Goal: Information Seeking & Learning: Learn about a topic

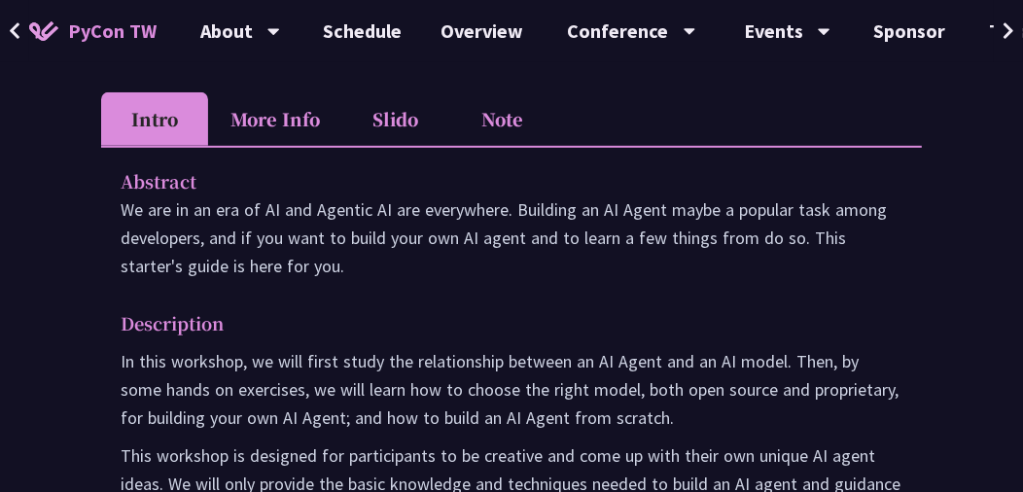
scroll to position [590, 0]
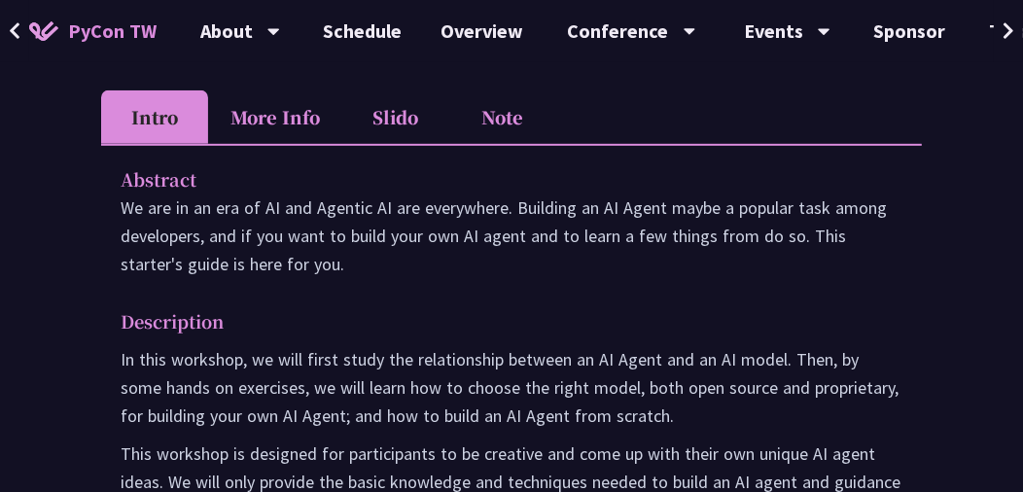
click at [293, 126] on li "More Info" at bounding box center [275, 116] width 134 height 53
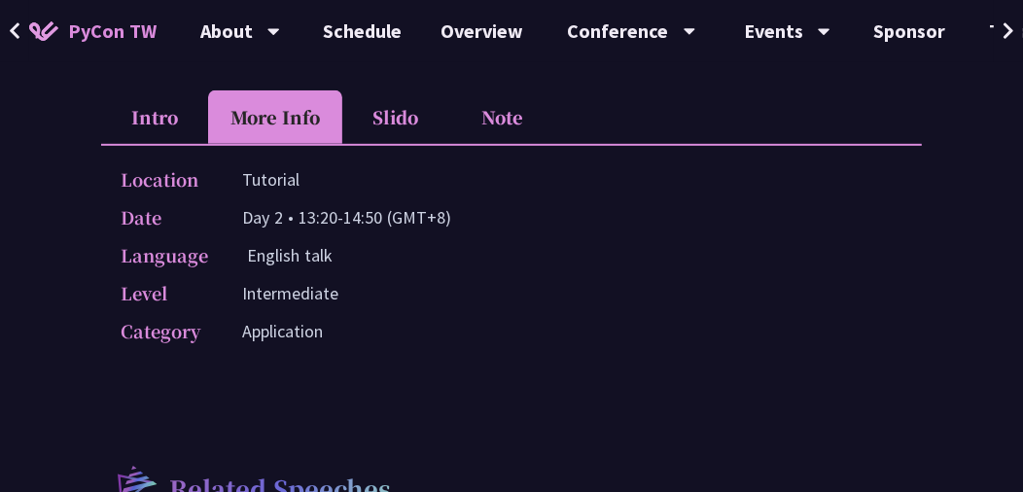
click at [194, 124] on li "Intro" at bounding box center [154, 116] width 107 height 53
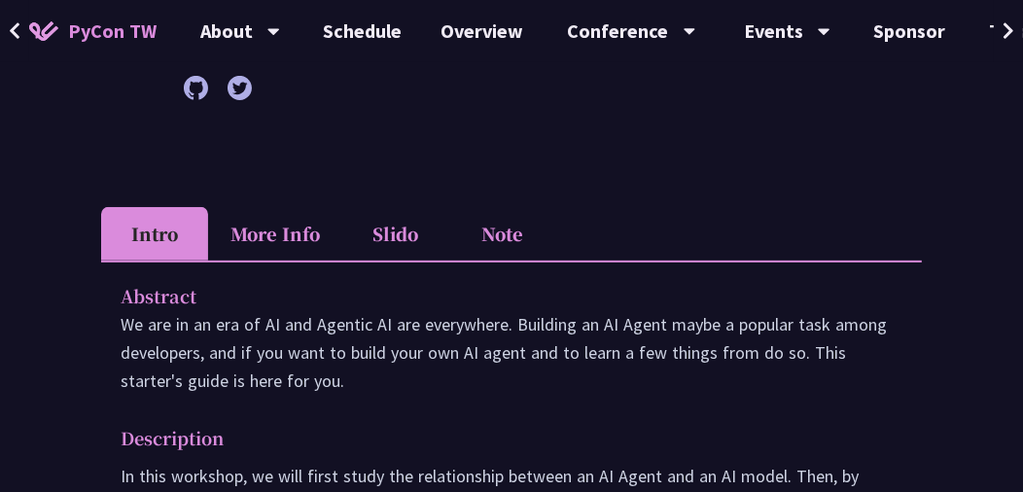
scroll to position [469, 0]
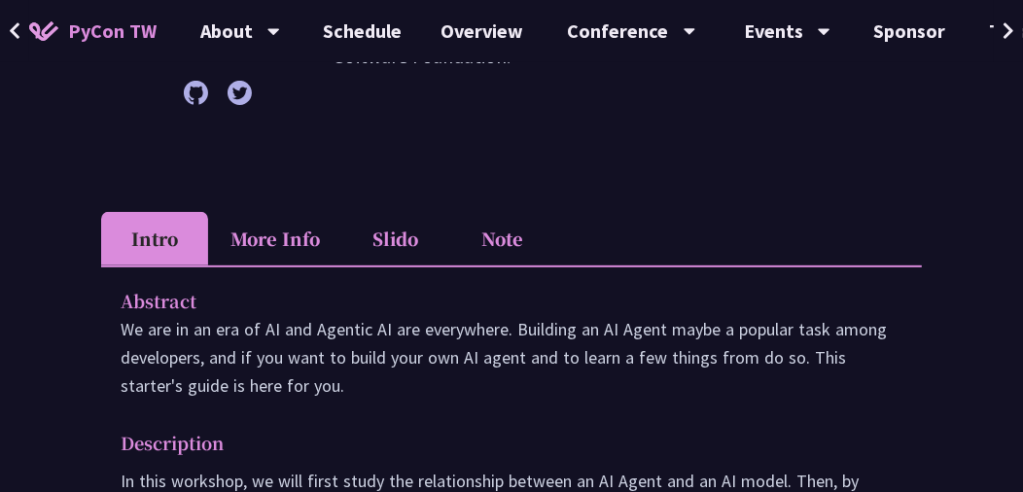
click at [285, 243] on li "More Info" at bounding box center [275, 238] width 134 height 53
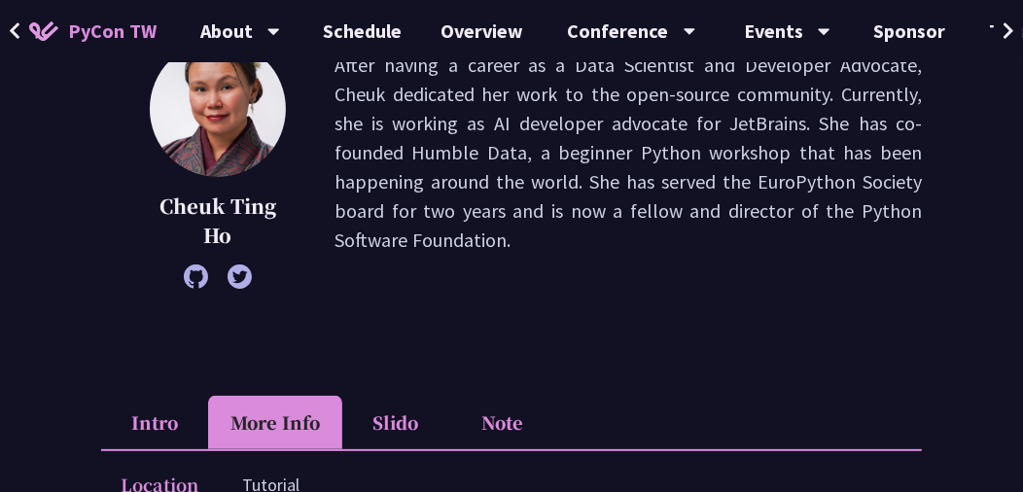
scroll to position [284, 0]
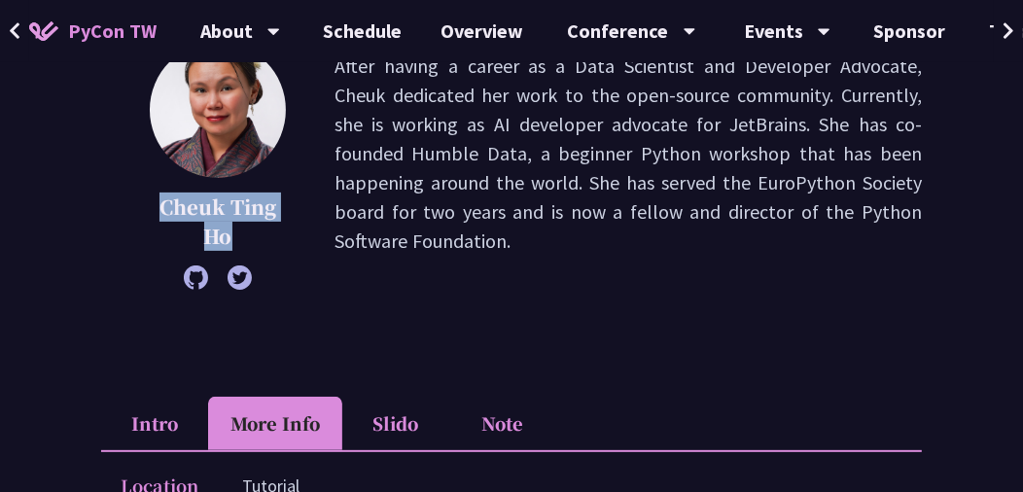
drag, startPoint x: 248, startPoint y: 237, endPoint x: 153, endPoint y: 207, distance: 100.0
click at [153, 207] on p "Cheuk Ting Ho" at bounding box center [218, 222] width 136 height 58
click at [597, 264] on p "After having a career as a Data Scientist and Developer Advocate, Cheuk dedicat…" at bounding box center [629, 166] width 588 height 229
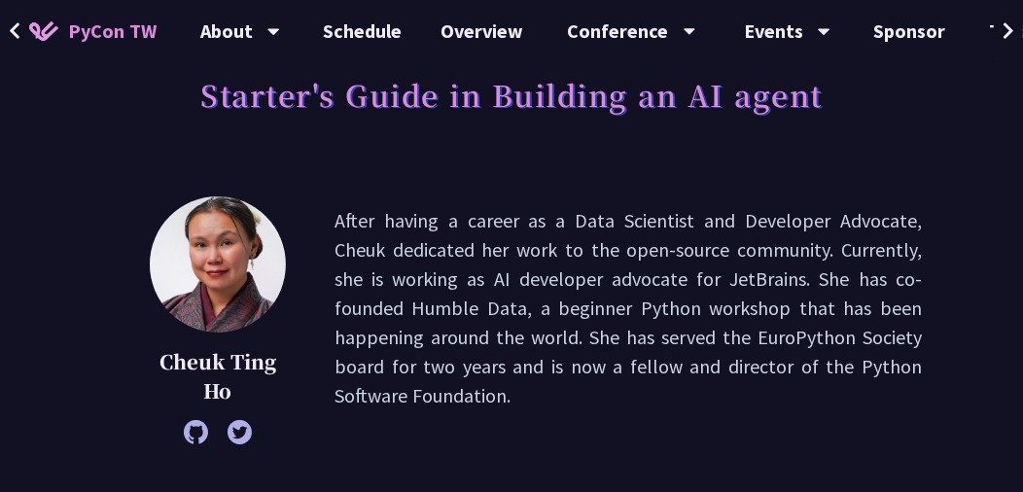
scroll to position [121, 0]
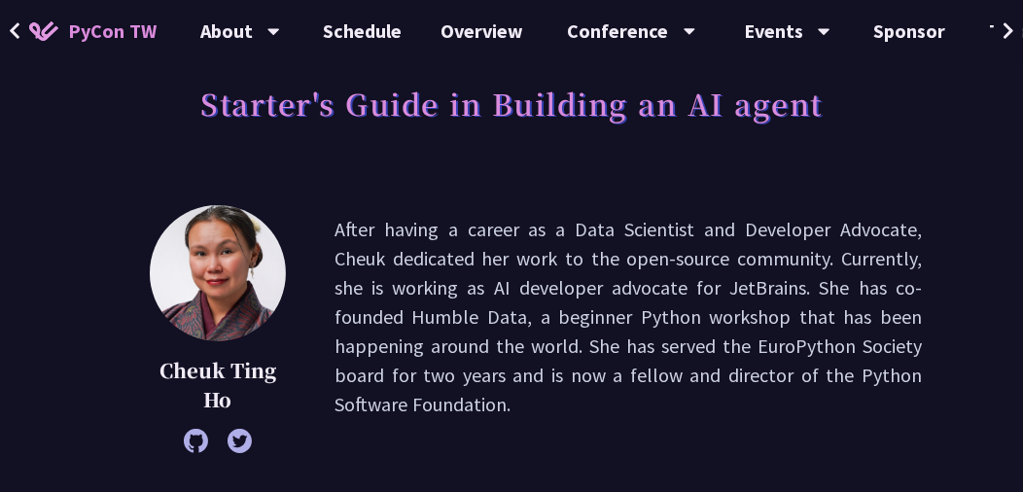
click at [668, 273] on p "After having a career as a Data Scientist and Developer Advocate, Cheuk dedicat…" at bounding box center [629, 329] width 588 height 229
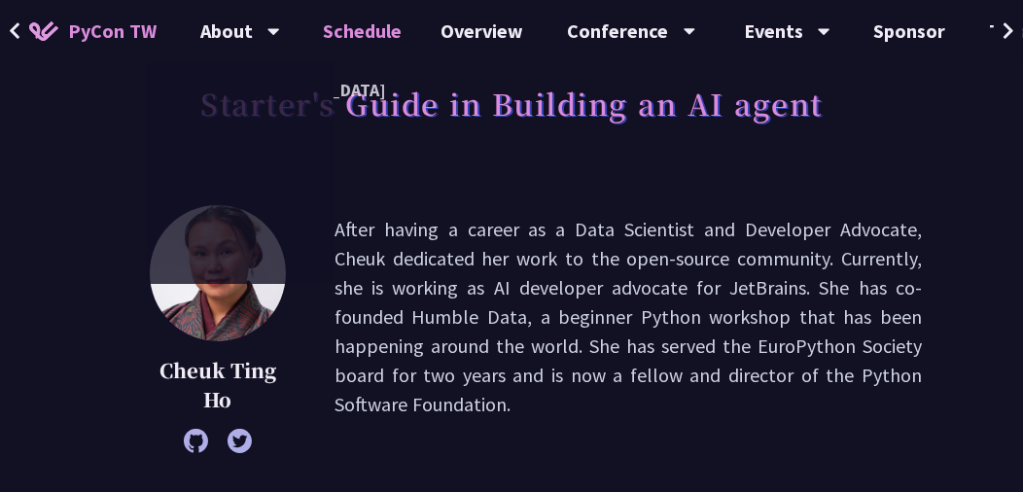
click at [354, 37] on link "Schedule" at bounding box center [363, 31] width 118 height 62
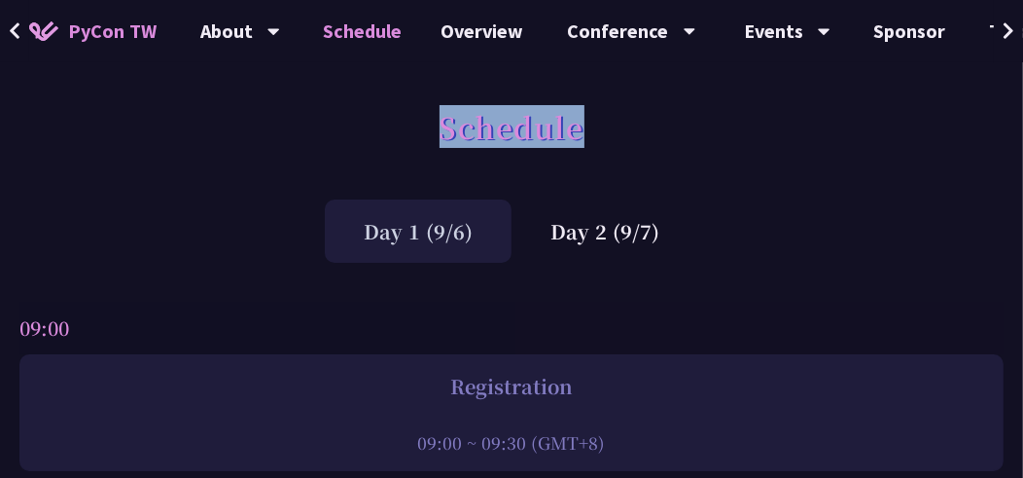
drag, startPoint x: 75, startPoint y: 192, endPoint x: 747, endPoint y: -91, distance: 729.3
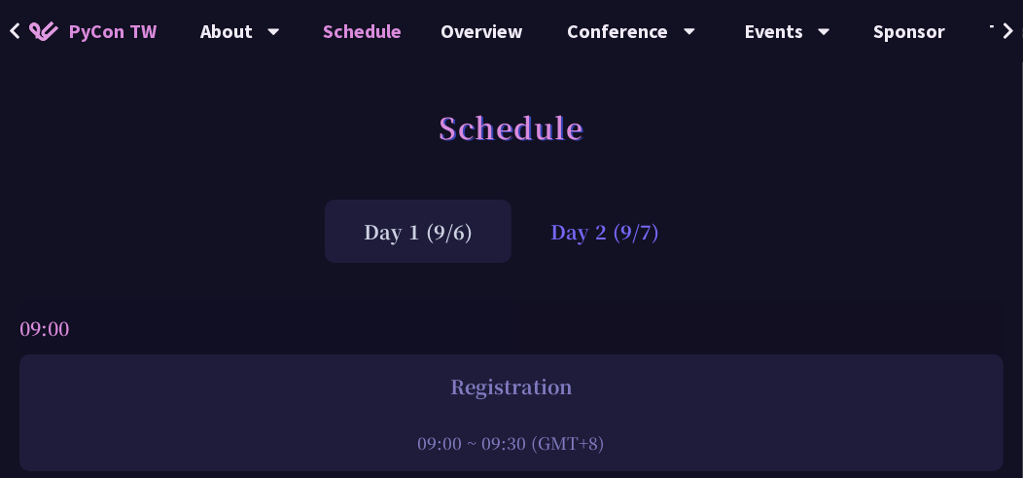
click at [595, 220] on div "Day 2 (9/7)" at bounding box center [605, 230] width 187 height 63
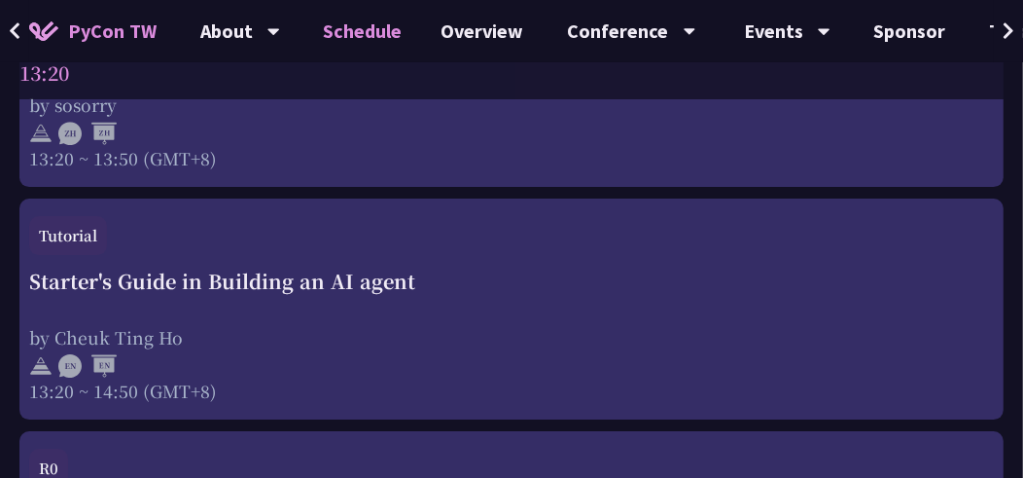
scroll to position [3850, 1]
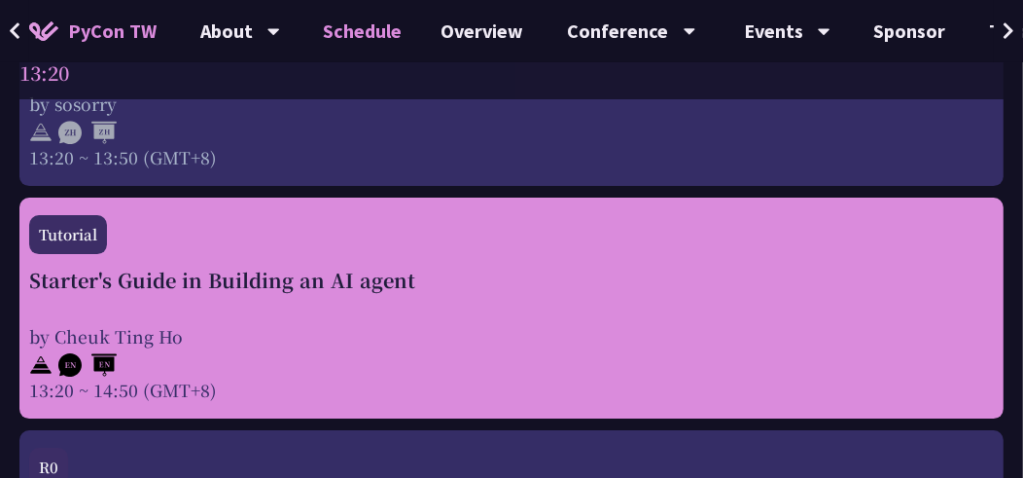
click at [576, 295] on div "Starter's Guide in Building an AI agent by [PERSON_NAME] 13:20 ~ 14:50 (GMT+8)" at bounding box center [511, 334] width 965 height 136
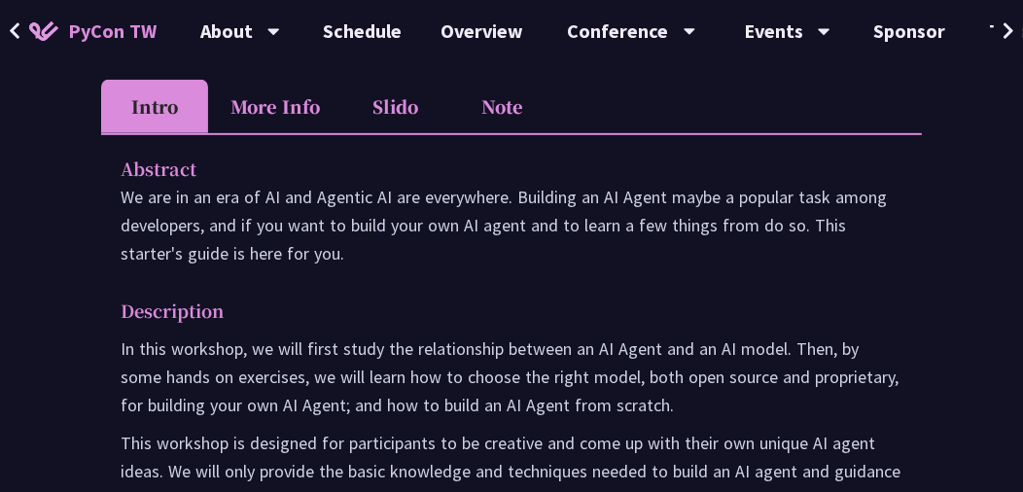
scroll to position [637, 0]
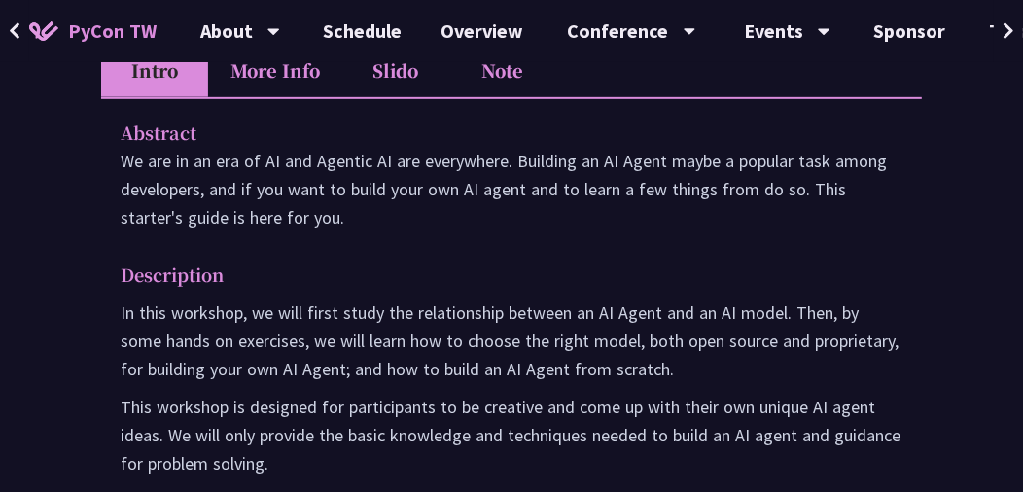
click at [400, 80] on li "Slido" at bounding box center [395, 70] width 107 height 53
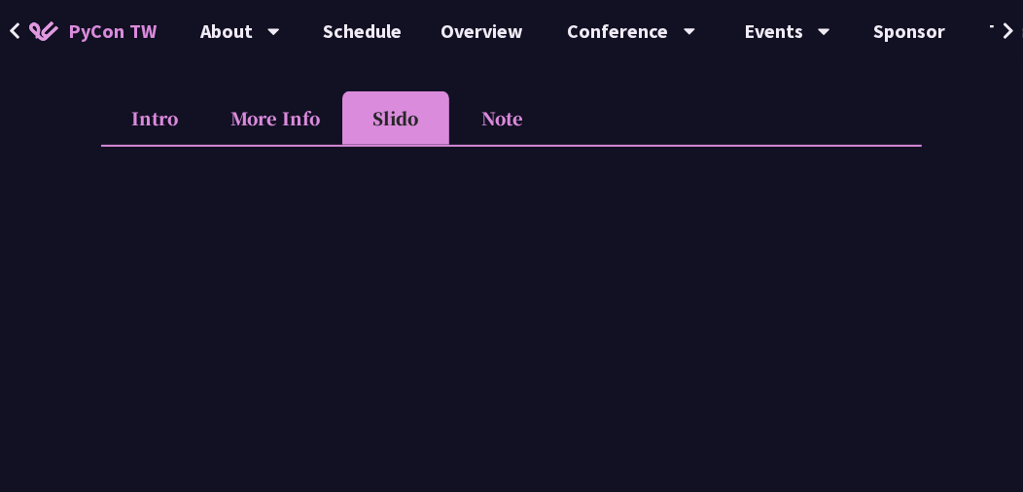
scroll to position [590, 0]
click at [508, 128] on li "Note" at bounding box center [502, 116] width 107 height 53
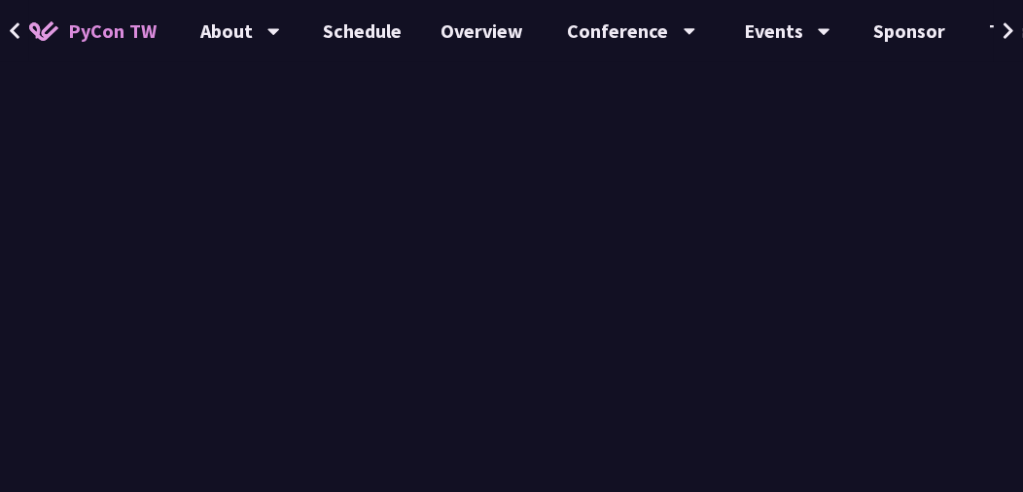
scroll to position [728, 0]
